Goal: Navigation & Orientation: Find specific page/section

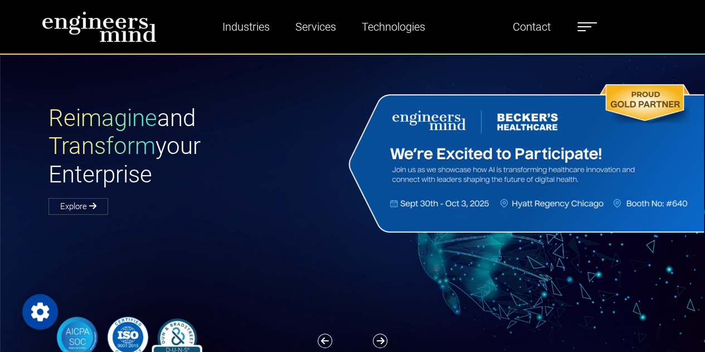
click at [457, 25] on li "Contact" at bounding box center [496, 27] width 117 height 26
click at [528, 23] on link "Contact" at bounding box center [532, 27] width 47 height 26
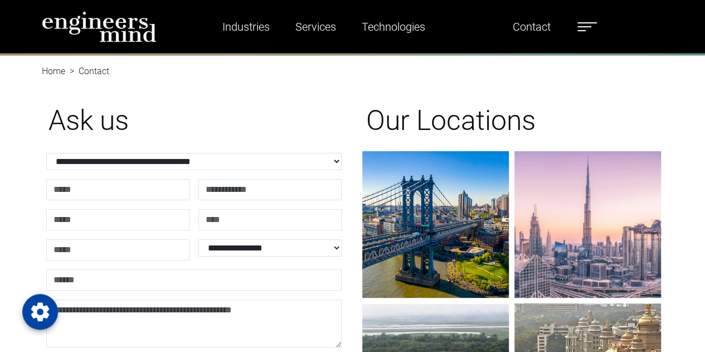
drag, startPoint x: 708, startPoint y: 54, endPoint x: 707, endPoint y: -67, distance: 121.6
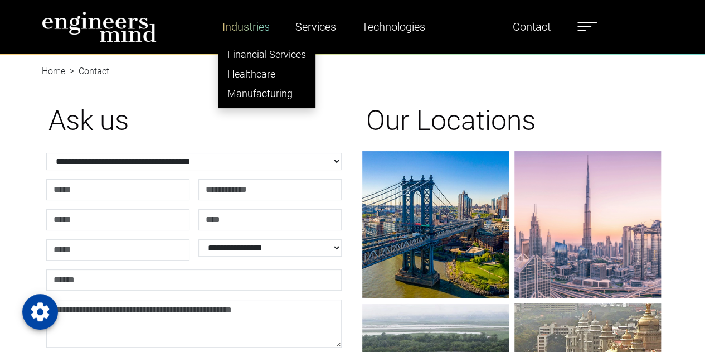
click at [249, 25] on link "Industries" at bounding box center [246, 27] width 56 height 26
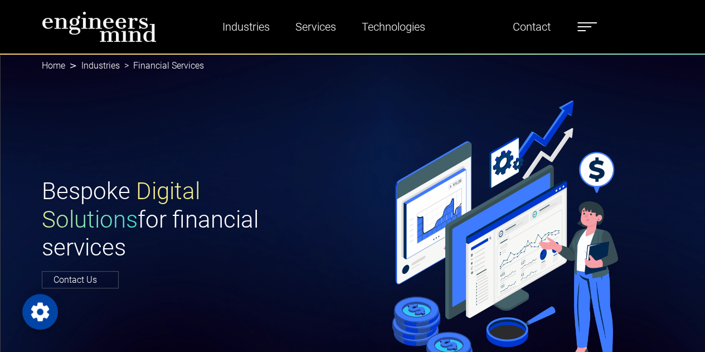
drag, startPoint x: 712, startPoint y: 42, endPoint x: 696, endPoint y: -40, distance: 82.9
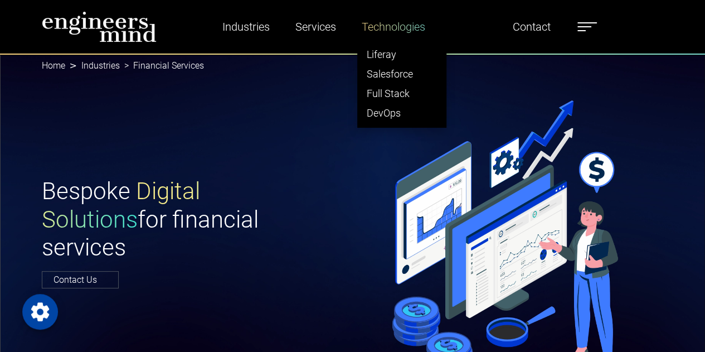
click at [403, 23] on link "Technologies" at bounding box center [393, 27] width 72 height 26
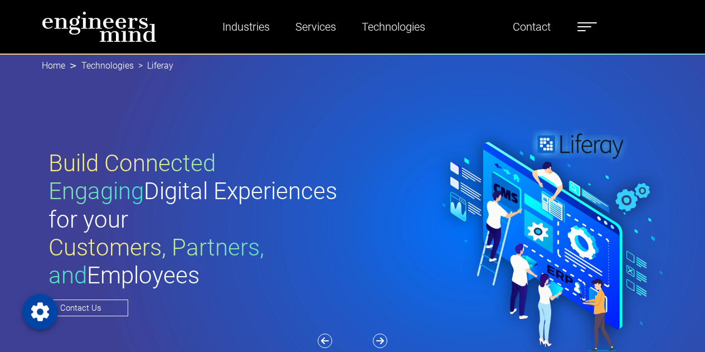
scroll to position [308, 0]
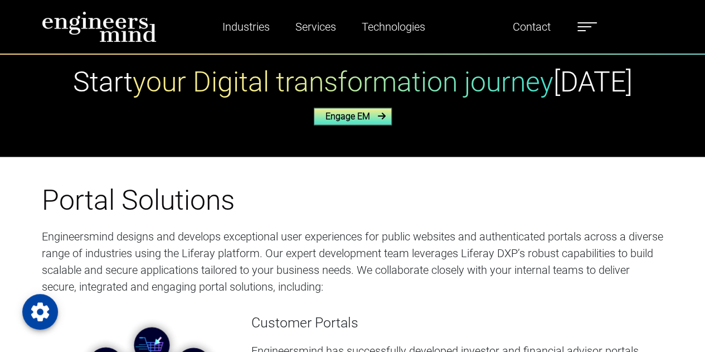
click at [353, 116] on link "Engage EM" at bounding box center [353, 116] width 78 height 17
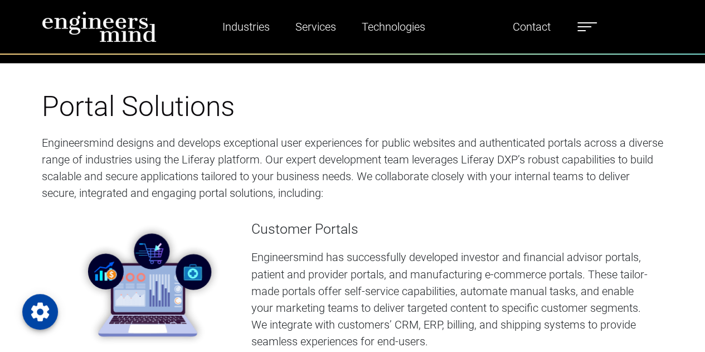
scroll to position [737, 0]
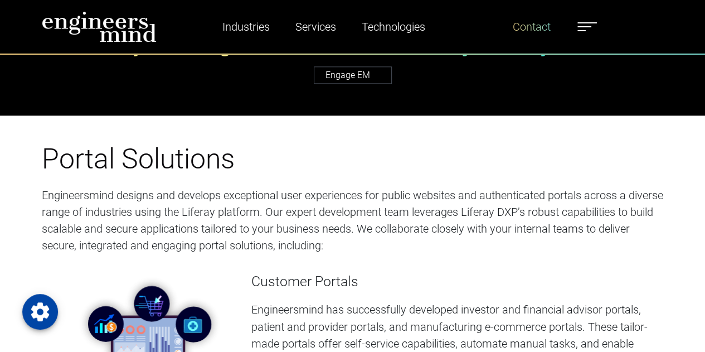
click at [544, 36] on link "Contact" at bounding box center [532, 27] width 47 height 26
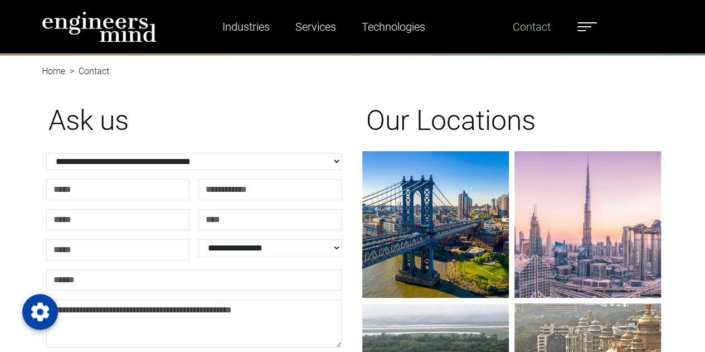
click at [540, 35] on link "Contact" at bounding box center [532, 27] width 47 height 26
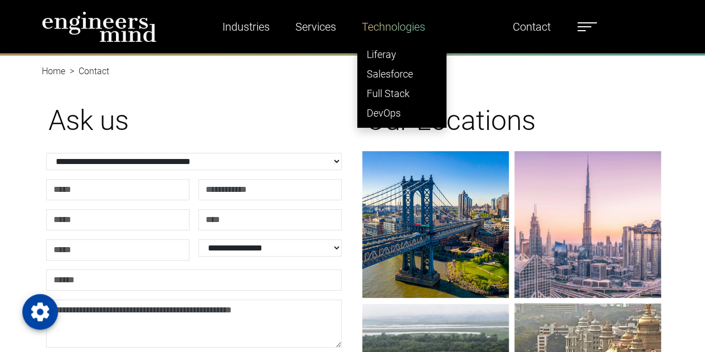
click at [420, 30] on link "Technologies" at bounding box center [393, 27] width 72 height 26
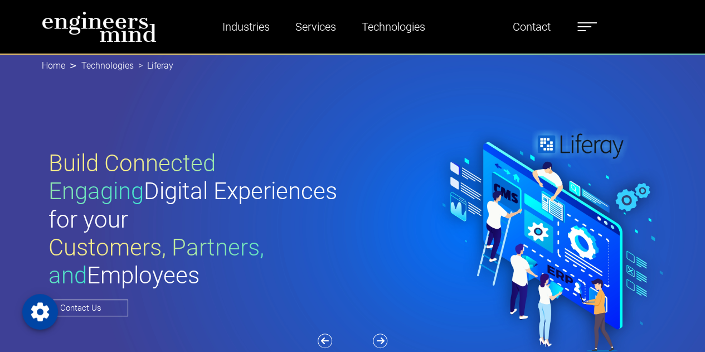
click at [587, 28] on label at bounding box center [588, 27] width 20 height 14
